Goal: Transaction & Acquisition: Subscribe to service/newsletter

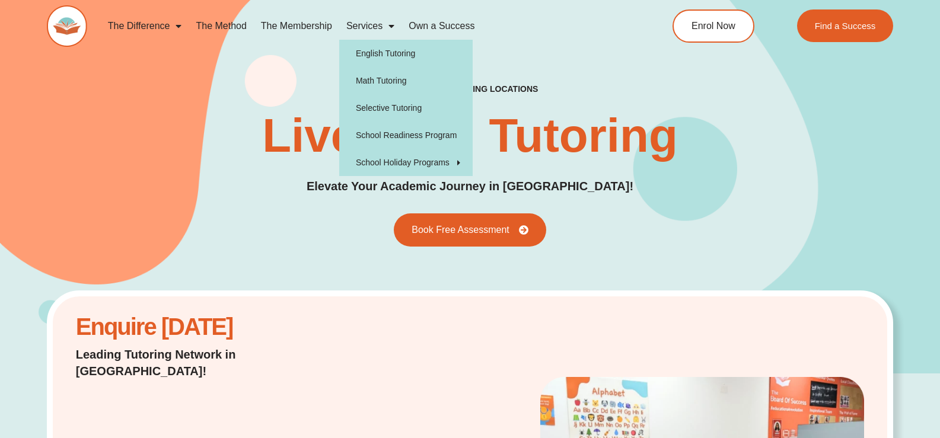
click at [304, 34] on link "The Membership" at bounding box center [296, 25] width 85 height 27
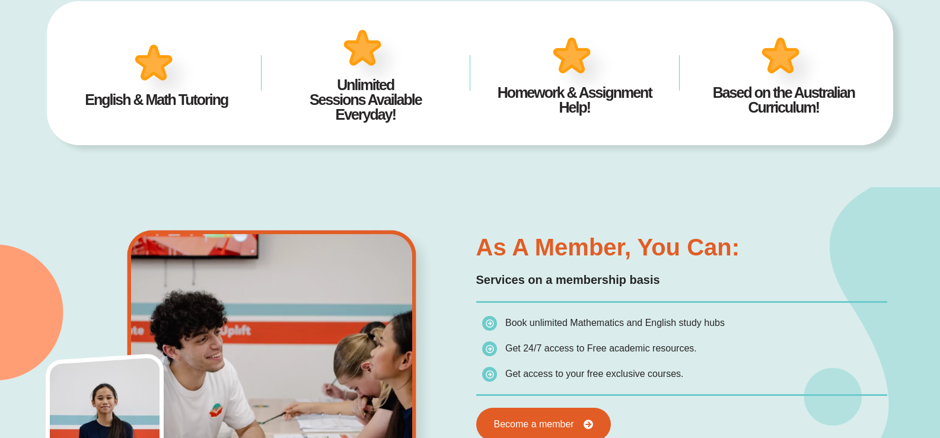
scroll to position [471, 0]
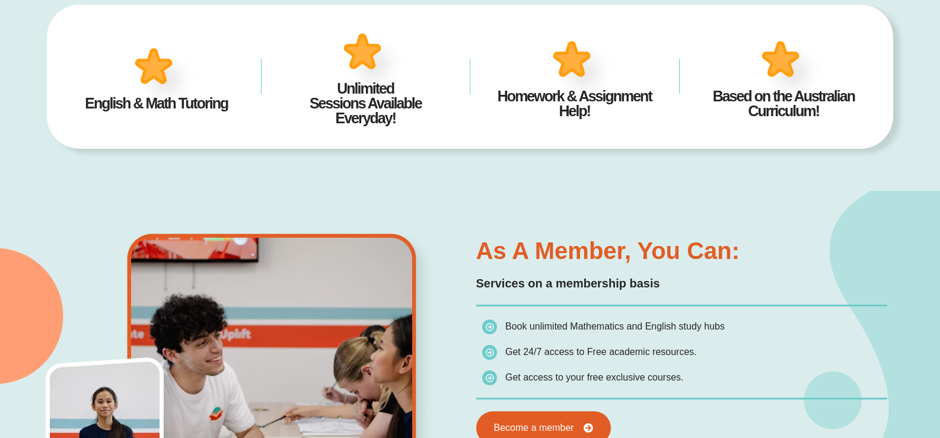
click at [148, 75] on img at bounding box center [166, 78] width 74 height 72
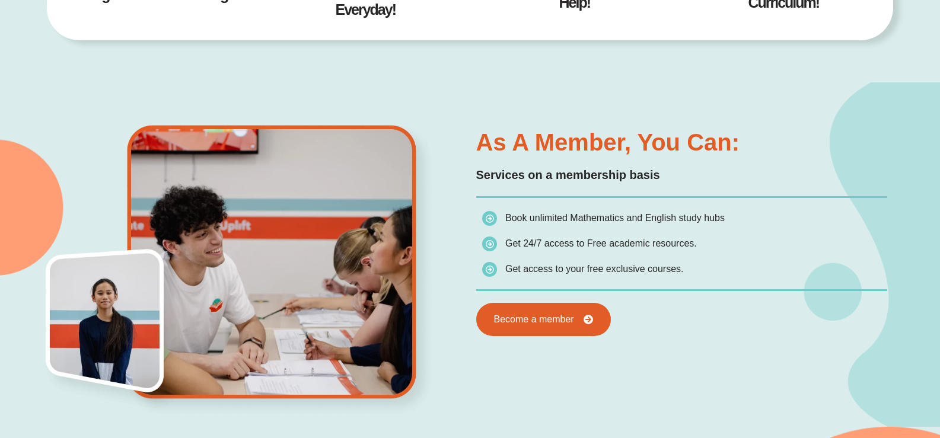
scroll to position [589, 0]
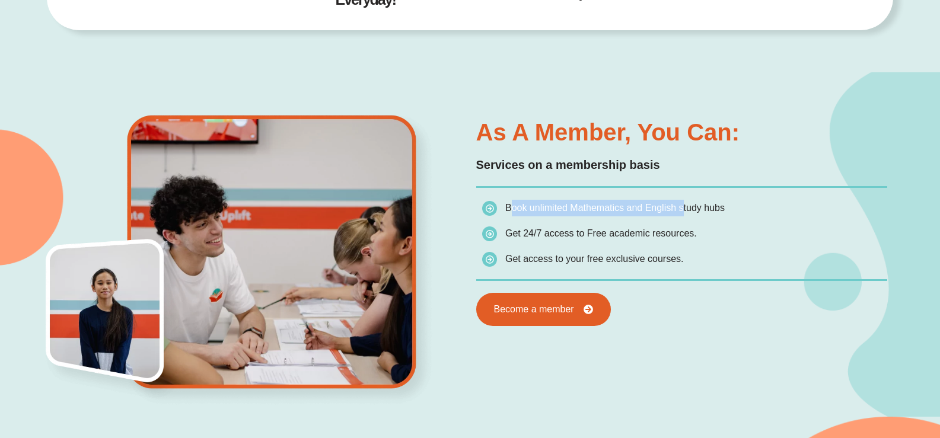
drag, startPoint x: 508, startPoint y: 209, endPoint x: 684, endPoint y: 212, distance: 176.1
click at [683, 212] on span "Book unlimited Mathematics and English study hubs" at bounding box center [614, 208] width 219 height 10
click at [684, 212] on span "Book unlimited Mathematics and English study hubs" at bounding box center [614, 208] width 219 height 10
drag, startPoint x: 556, startPoint y: 234, endPoint x: 673, endPoint y: 232, distance: 117.4
click at [673, 232] on span "Get 24/7 access to Free academic resources." at bounding box center [601, 233] width 192 height 10
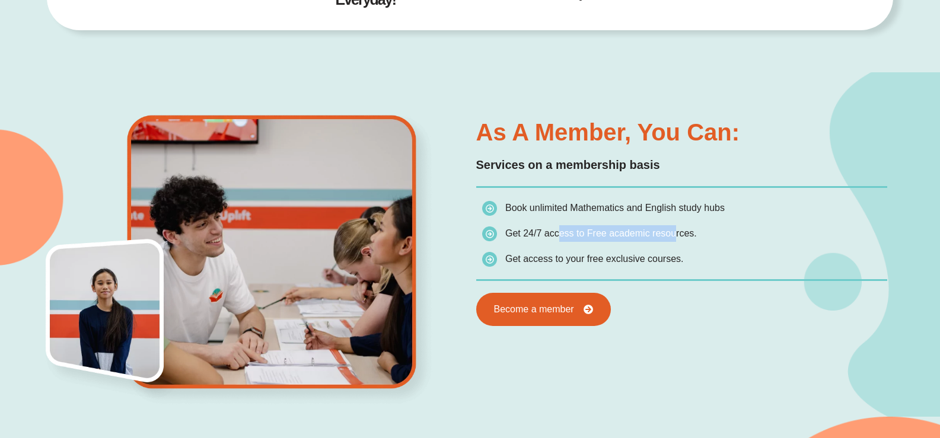
click at [673, 232] on span "Get 24/7 access to Free academic resources." at bounding box center [601, 233] width 192 height 10
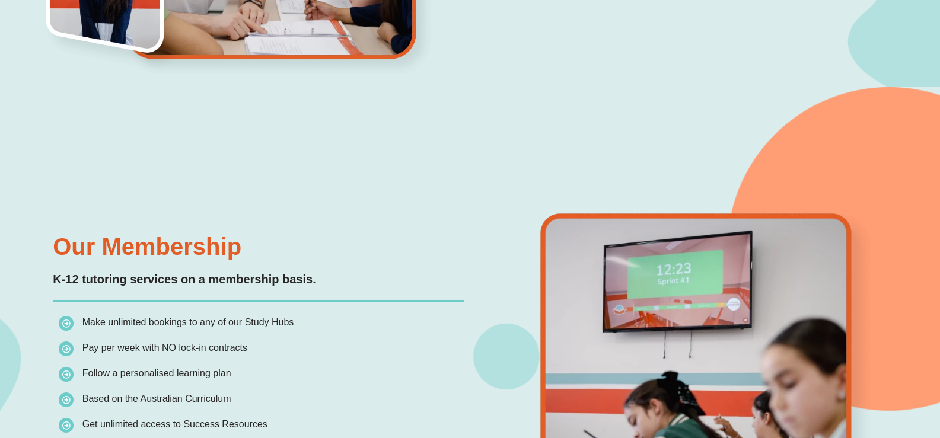
scroll to position [827, 0]
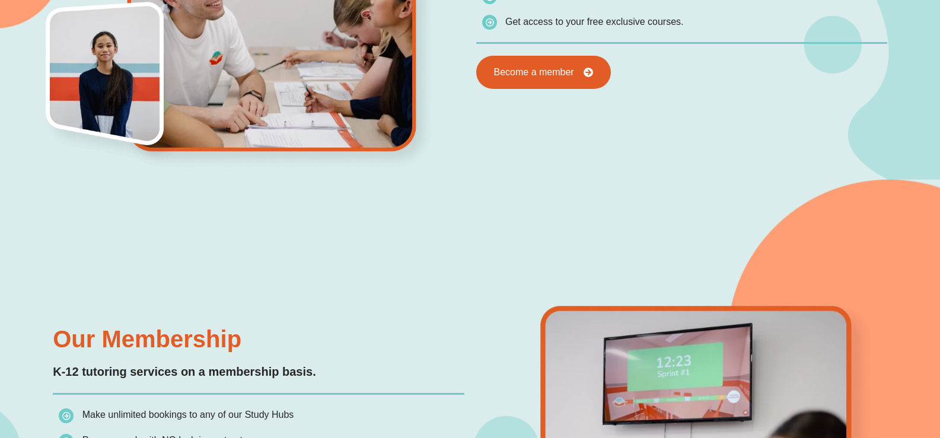
click at [101, 72] on img at bounding box center [113, 82] width 143 height 168
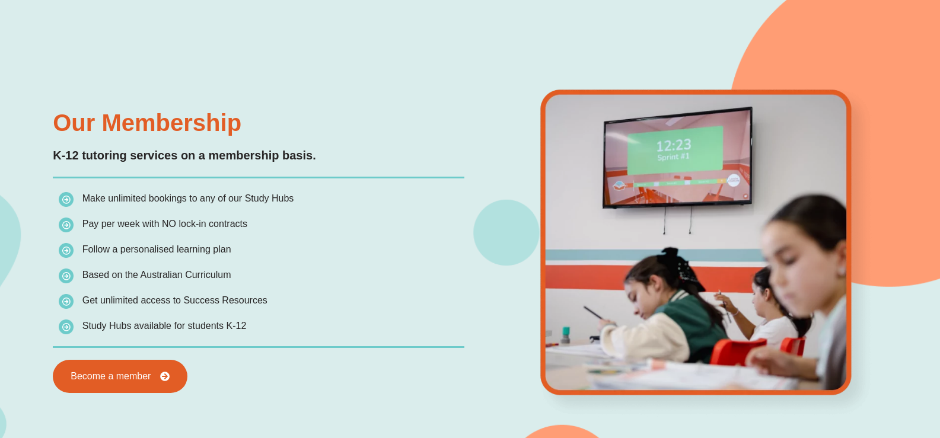
scroll to position [1064, 0]
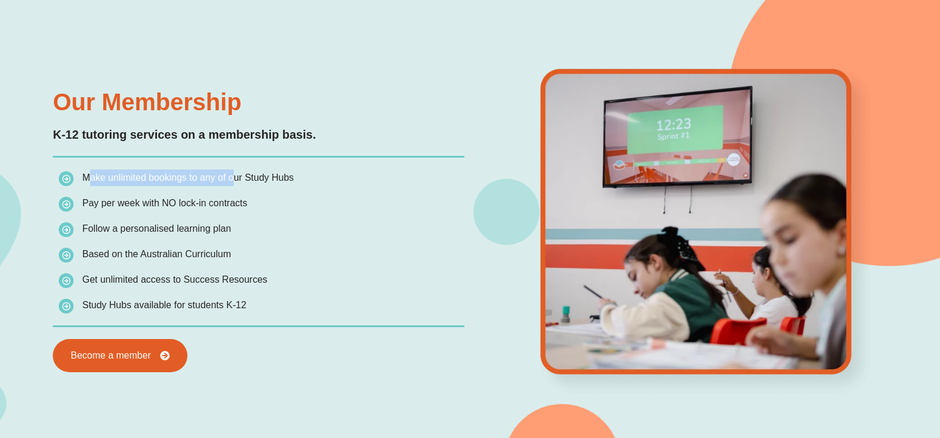
drag, startPoint x: 81, startPoint y: 180, endPoint x: 227, endPoint y: 184, distance: 146.5
click at [227, 184] on span "Make unlimited bookings to any of our Study Hubs" at bounding box center [176, 178] width 235 height 17
drag, startPoint x: 141, startPoint y: 177, endPoint x: 243, endPoint y: 180, distance: 102.6
click at [243, 180] on span "Make unlimited bookings to any of our Study Hubs" at bounding box center [188, 178] width 212 height 10
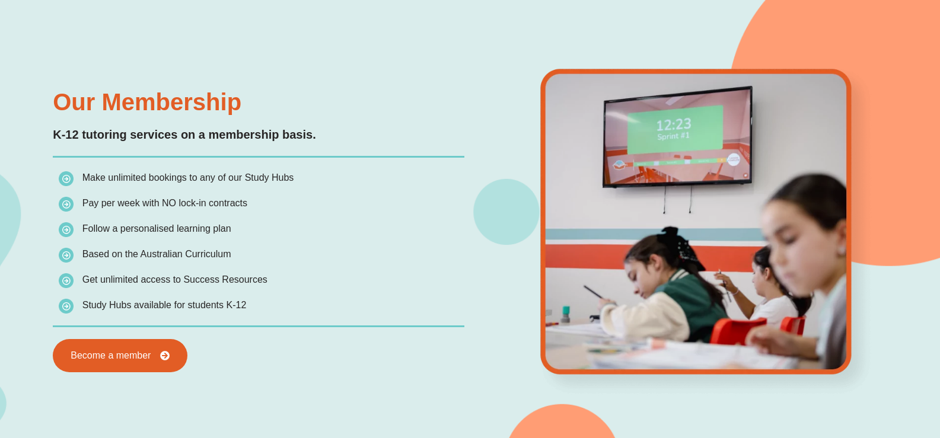
click at [160, 206] on span "Pay per week with NO lock-in contracts" at bounding box center [164, 203] width 165 height 10
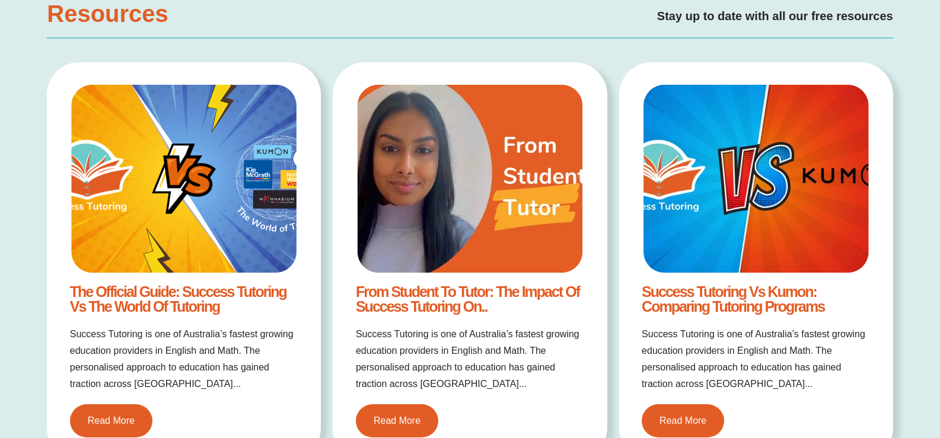
scroll to position [2368, 0]
